Goal: Information Seeking & Learning: Learn about a topic

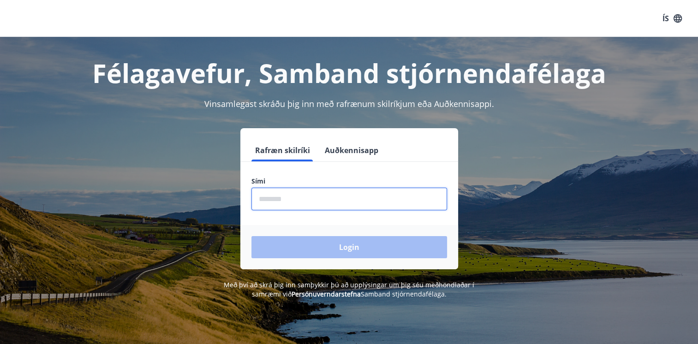
click at [277, 195] on input "phone" at bounding box center [350, 199] width 196 height 23
type input "********"
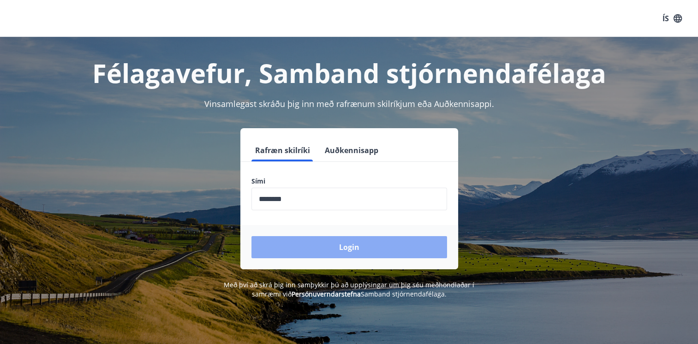
click at [332, 245] on button "Login" at bounding box center [350, 247] width 196 height 22
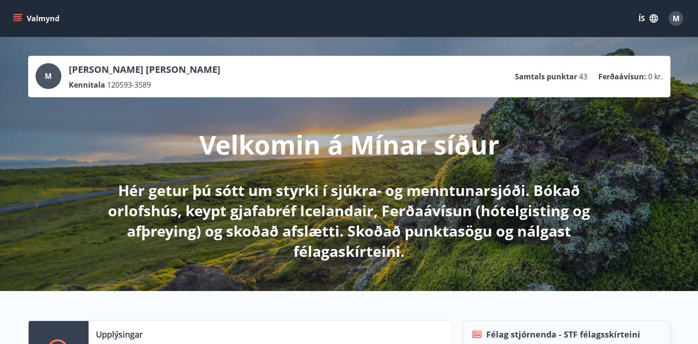
click at [678, 22] on span "M" at bounding box center [676, 18] width 7 height 10
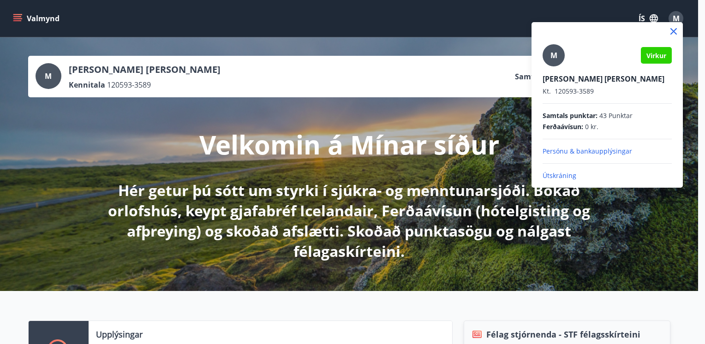
click at [18, 15] on div at bounding box center [352, 172] width 705 height 344
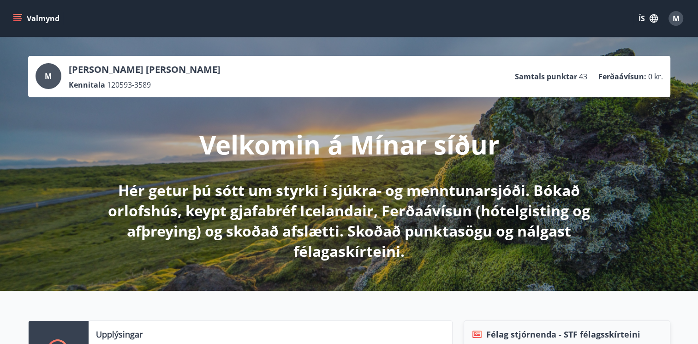
click at [18, 14] on icon "menu" at bounding box center [17, 18] width 9 height 9
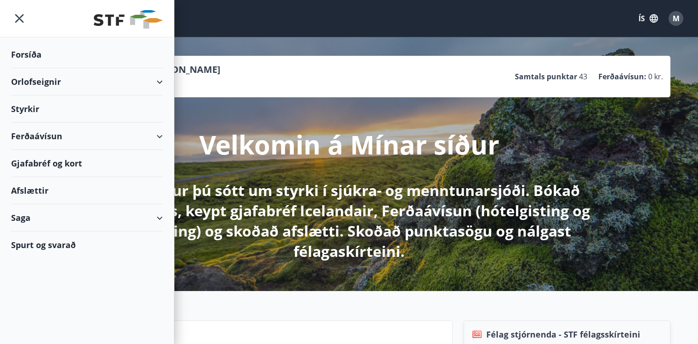
click at [22, 109] on div "Styrkir" at bounding box center [87, 109] width 152 height 27
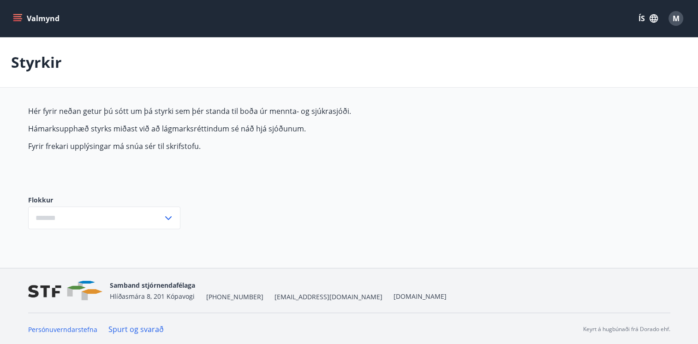
type input "***"
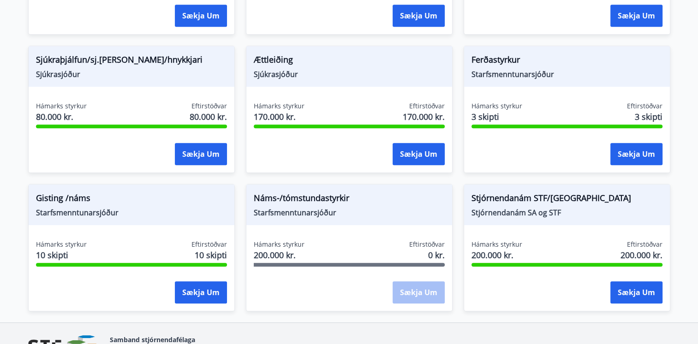
scroll to position [806, 0]
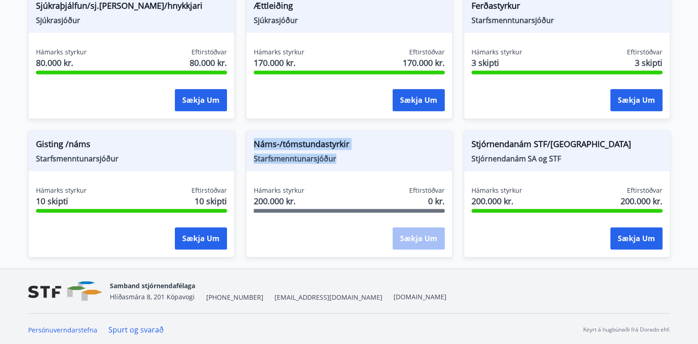
drag, startPoint x: 252, startPoint y: 141, endPoint x: 349, endPoint y: 165, distance: 99.1
click at [349, 165] on div "Náms-/tómstundastyrkir Starfsmenntunarsjóður" at bounding box center [349, 151] width 206 height 41
copy div "Náms-/tómstundastyrkir Starfsmenntunarsjóður"
click at [345, 156] on span "Starfsmenntunarsjóður" at bounding box center [349, 159] width 191 height 10
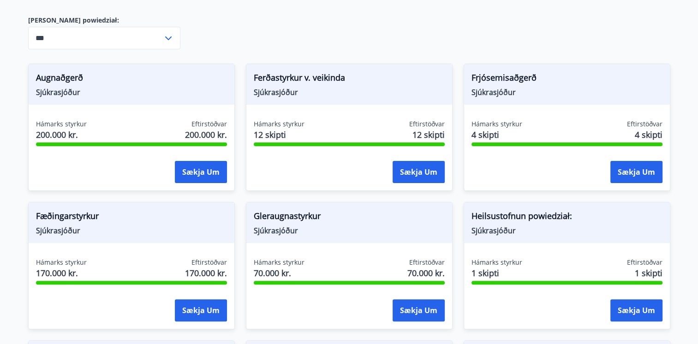
scroll to position [169, 0]
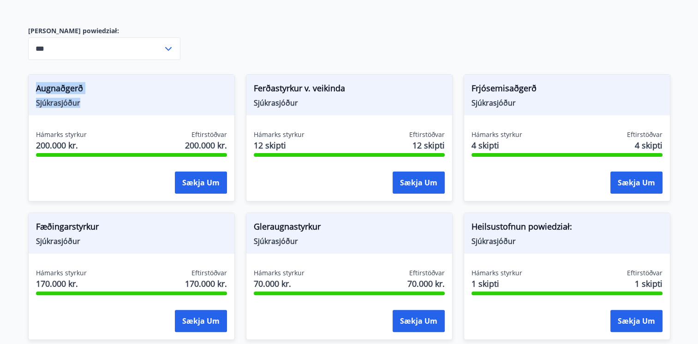
drag, startPoint x: 36, startPoint y: 89, endPoint x: 86, endPoint y: 103, distance: 52.3
click at [86, 103] on div "Augnaðgerð Sjúkrasjóður" at bounding box center [132, 95] width 206 height 41
copy div "Augnaðgerð Sjúkrasjóður"
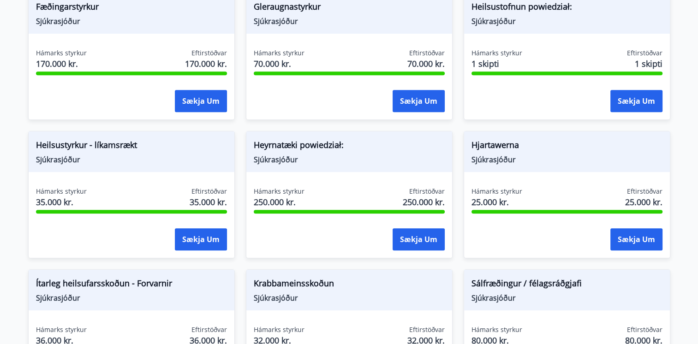
scroll to position [395, 0]
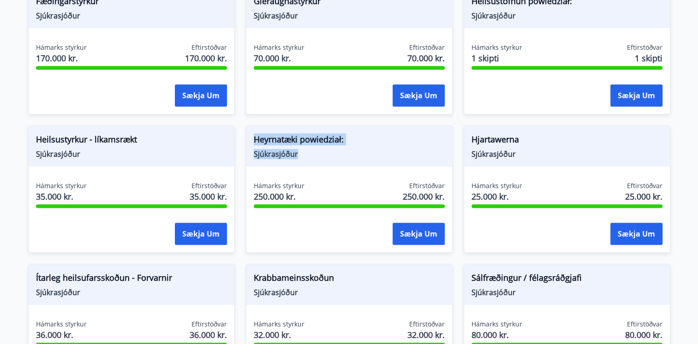
drag, startPoint x: 252, startPoint y: 138, endPoint x: 307, endPoint y: 159, distance: 58.6
click at [307, 159] on div "[PERSON_NAME] powiedział: Sjúkrasjóður" at bounding box center [349, 146] width 206 height 41
copy div "[PERSON_NAME] powiedział: Sjúkrasjóður"
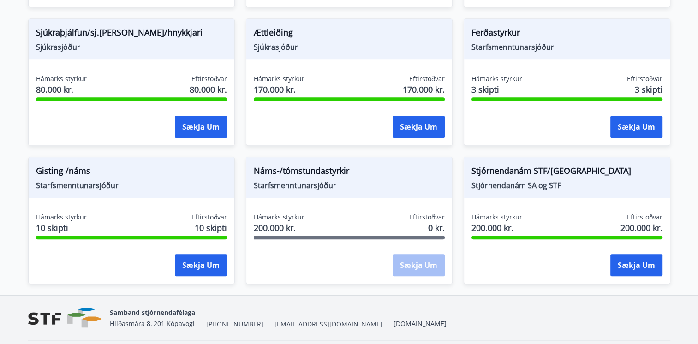
scroll to position [783, 0]
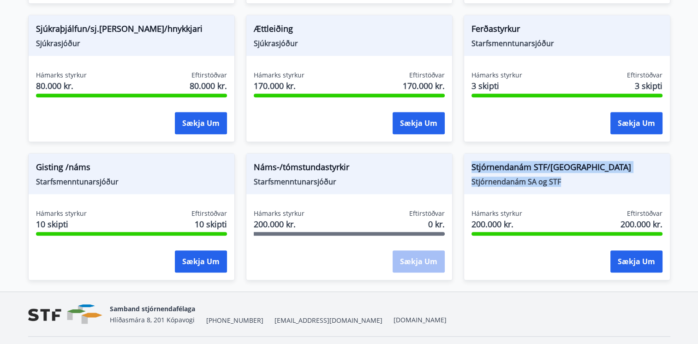
drag, startPoint x: 472, startPoint y: 166, endPoint x: 613, endPoint y: 183, distance: 142.3
click at [613, 183] on div "Stjórnendanám STF/SA Stjórnendanám SA og STF" at bounding box center [567, 174] width 206 height 41
copy div "Stjórnendanám STF/SA Stjórnendanám SA og STF"
